Goal: Task Accomplishment & Management: Use online tool/utility

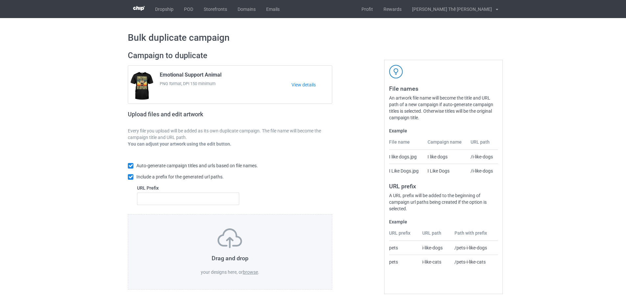
scroll to position [2, 0]
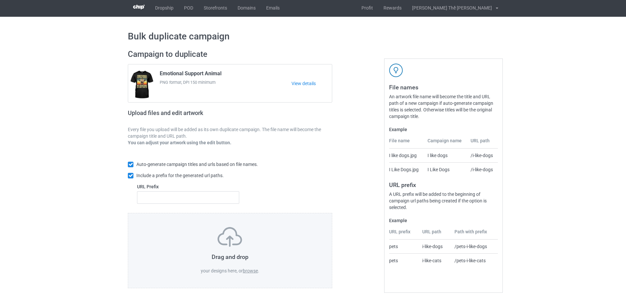
click at [250, 269] on label "browse" at bounding box center [250, 270] width 15 height 5
click at [0, 0] on input "browse" at bounding box center [0, 0] width 0 height 0
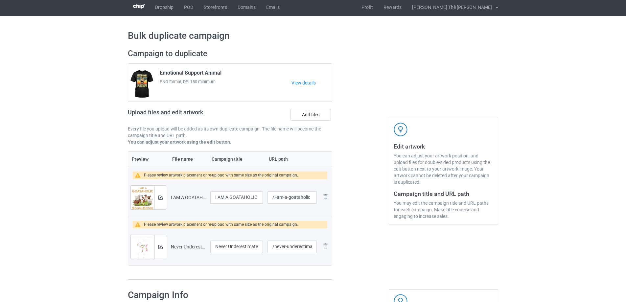
scroll to position [68, 0]
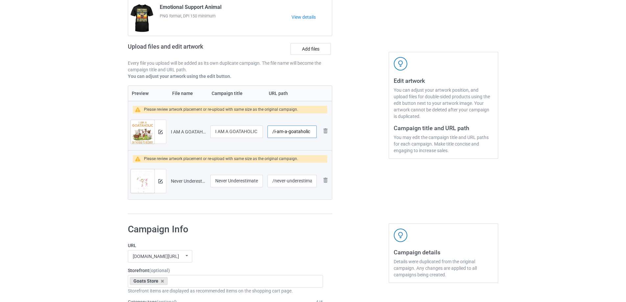
drag, startPoint x: 273, startPoint y: 133, endPoint x: 373, endPoint y: 124, distance: 100.4
click at [373, 124] on div "Campaign to duplicate Emotional Support Animal PNG format, DPI 150 minimum View…" at bounding box center [313, 98] width 380 height 241
type input "/g0320"
drag, startPoint x: 274, startPoint y: 182, endPoint x: 327, endPoint y: 181, distance: 52.6
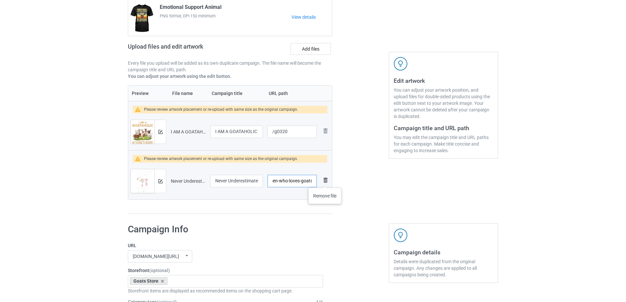
click at [327, 181] on tr "Preview and edit artwork Never Underestimate A Women Who Loves Goats.png Never …" at bounding box center [230, 181] width 204 height 37
type input "/g0321"
click at [163, 130] on div at bounding box center [160, 132] width 12 height 24
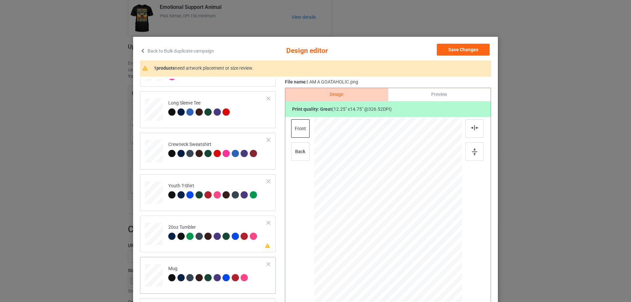
scroll to position [77, 0]
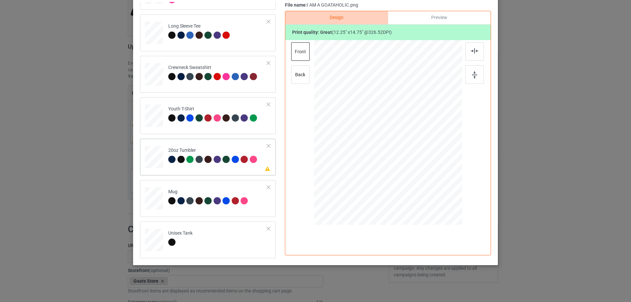
click at [227, 172] on div "Please review artwork placement 20oz Tumbler" at bounding box center [208, 157] width 136 height 37
click at [359, 138] on div at bounding box center [353, 125] width 42 height 51
click at [214, 214] on div "Mug" at bounding box center [208, 198] width 136 height 37
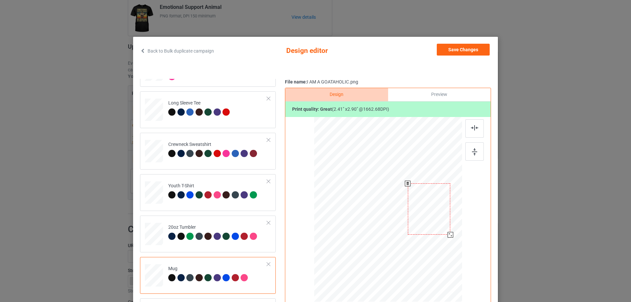
click at [450, 235] on div at bounding box center [451, 235] width 6 height 6
click at [470, 51] on button "Save Changes" at bounding box center [463, 50] width 53 height 12
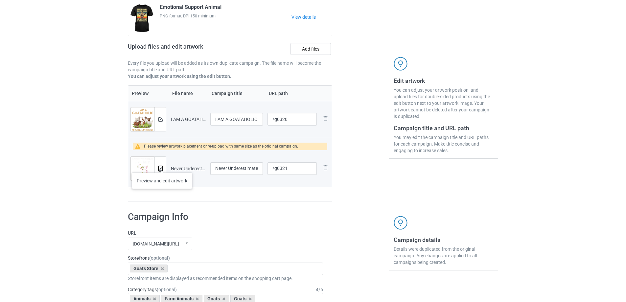
click at [161, 167] on img at bounding box center [160, 169] width 4 height 4
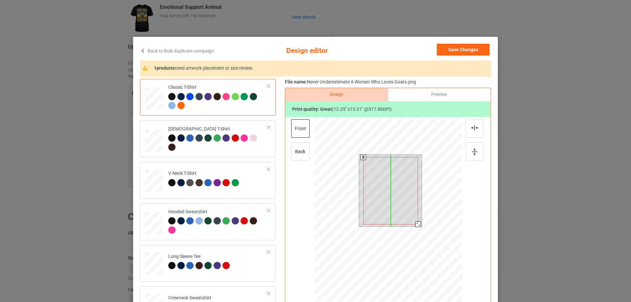
click at [403, 196] on div at bounding box center [390, 190] width 55 height 67
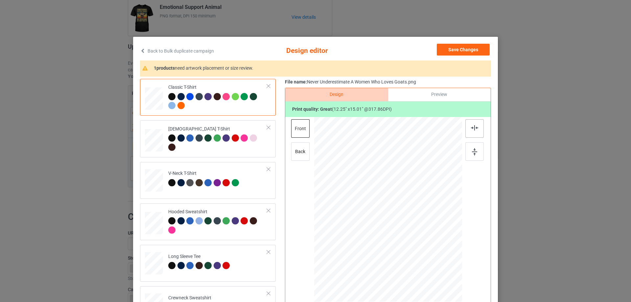
click at [468, 128] on div at bounding box center [474, 128] width 18 height 18
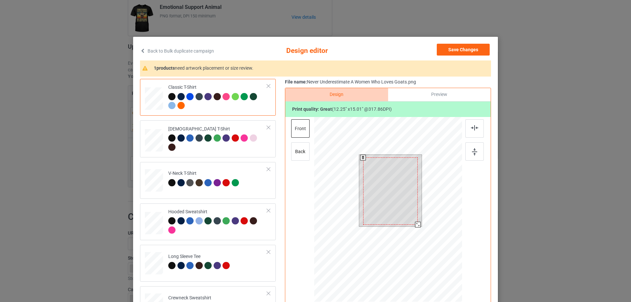
click at [397, 169] on div at bounding box center [390, 190] width 55 height 67
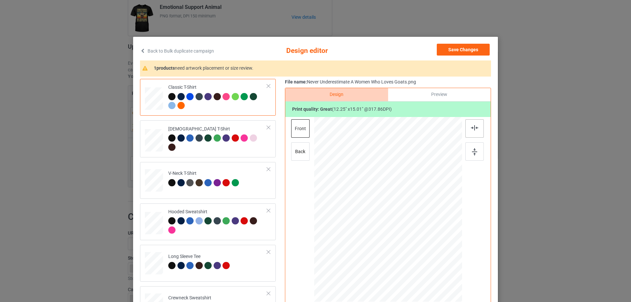
drag, startPoint x: 479, startPoint y: 127, endPoint x: 475, endPoint y: 129, distance: 5.6
click at [479, 127] on div at bounding box center [474, 128] width 18 height 18
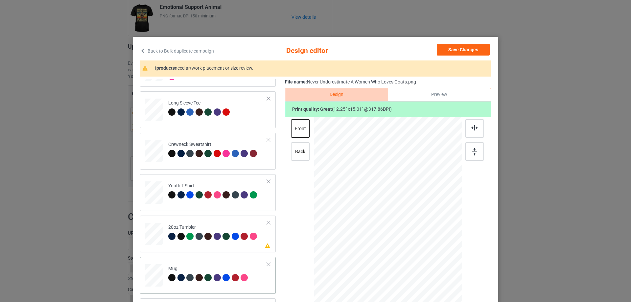
scroll to position [77, 0]
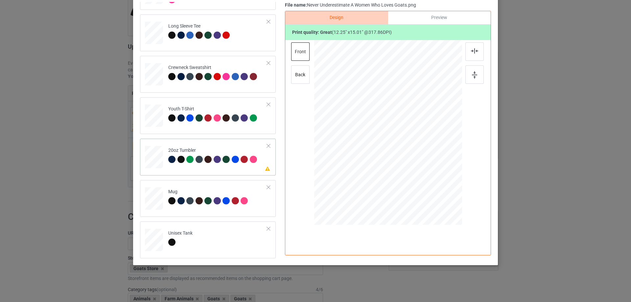
click at [197, 169] on td "Please review artwork placement 20oz Tumbler" at bounding box center [218, 155] width 106 height 29
click at [356, 128] on div at bounding box center [353, 126] width 42 height 52
click at [373, 151] on div at bounding box center [374, 152] width 6 height 6
click at [364, 130] on div at bounding box center [353, 124] width 41 height 50
click at [210, 212] on div "Mug" at bounding box center [208, 198] width 136 height 37
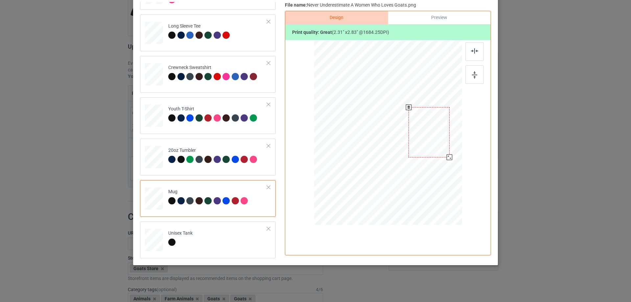
click at [447, 155] on div at bounding box center [450, 157] width 6 height 6
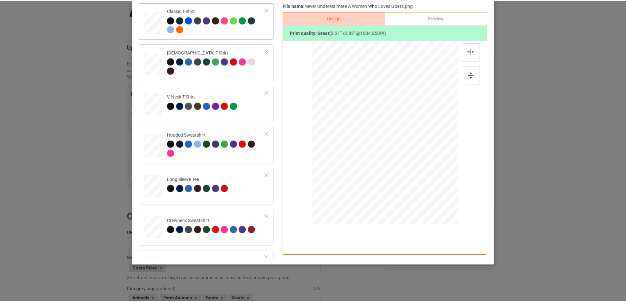
scroll to position [0, 0]
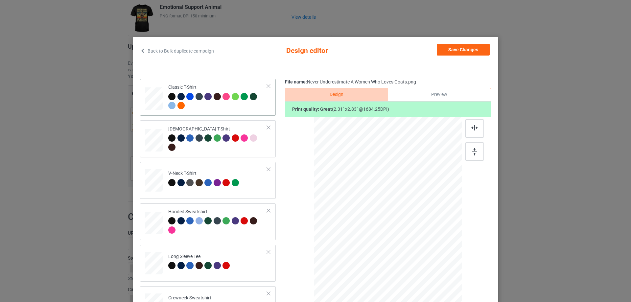
click at [222, 105] on div at bounding box center [217, 102] width 99 height 18
click at [462, 49] on button "Save Changes" at bounding box center [463, 50] width 53 height 12
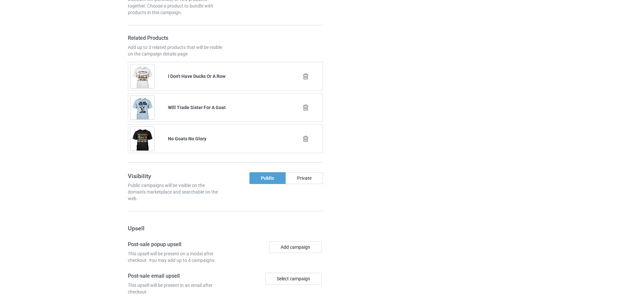
scroll to position [668, 0]
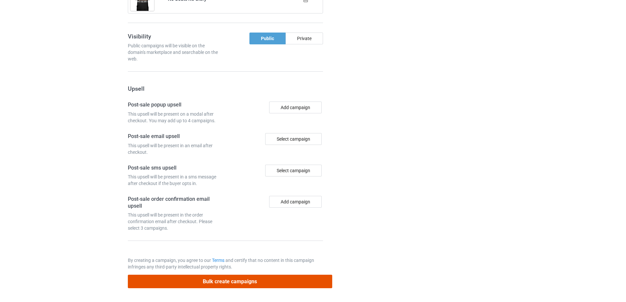
click at [225, 278] on button "Bulk create campaigns" at bounding box center [230, 281] width 204 height 13
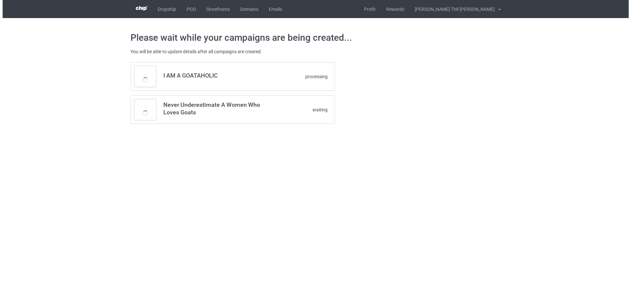
scroll to position [0, 0]
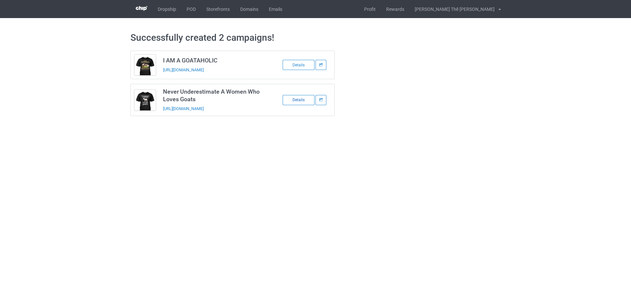
click at [295, 100] on div "Details" at bounding box center [299, 100] width 32 height 10
